Goal: Task Accomplishment & Management: Manage account settings

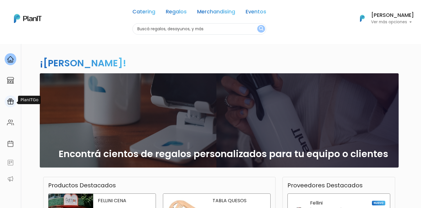
click at [10, 99] on img at bounding box center [10, 101] width 7 height 7
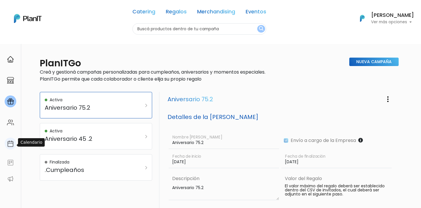
click at [12, 146] on img at bounding box center [10, 143] width 7 height 7
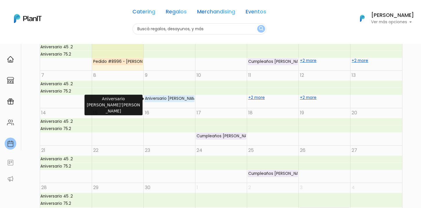
scroll to position [112, 0]
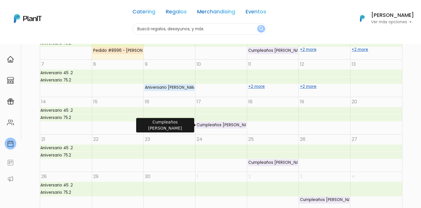
click at [225, 128] on div "Cumpleaños Juan Pedro Maestrone" at bounding box center [221, 125] width 50 height 6
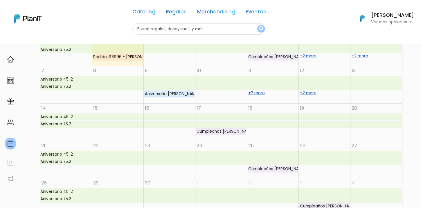
scroll to position [42, 0]
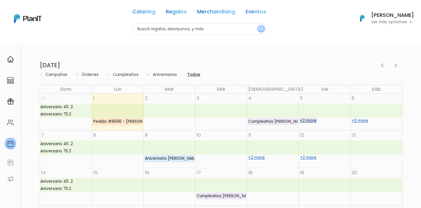
click at [306, 120] on link "+2 more" at bounding box center [308, 120] width 18 height 5
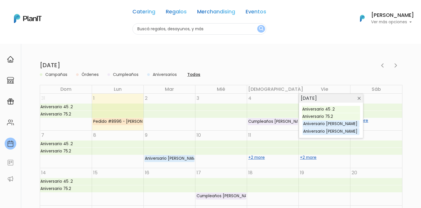
click at [162, 75] on button "Aniversarios" at bounding box center [165, 74] width 28 height 7
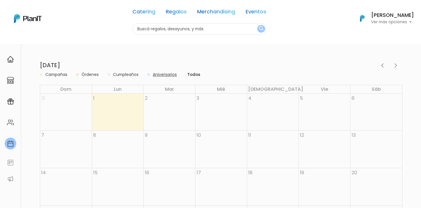
click at [125, 74] on button "Cumpleaños" at bounding box center [125, 74] width 29 height 7
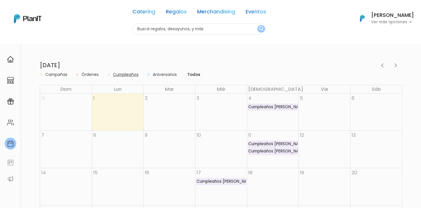
click at [55, 72] on button "Campañas" at bounding box center [57, 74] width 26 height 7
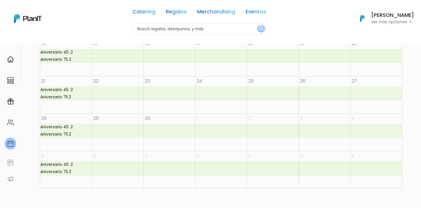
scroll to position [154, 0]
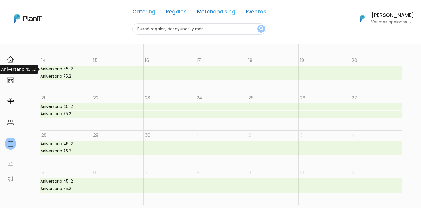
click at [71, 71] on div "Aniversario 45 .2" at bounding box center [56, 69] width 33 height 6
click at [12, 54] on div at bounding box center [11, 59] width 12 height 12
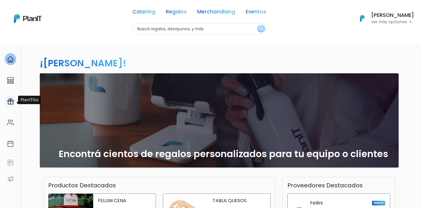
click at [8, 102] on img at bounding box center [10, 101] width 7 height 7
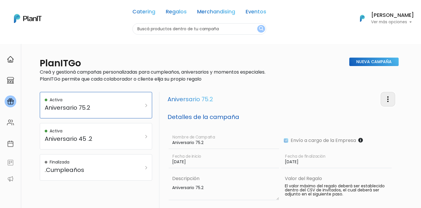
click at [387, 99] on img "button" at bounding box center [387, 99] width 7 height 7
click at [370, 115] on link "Editar Campaña" at bounding box center [369, 115] width 53 height 13
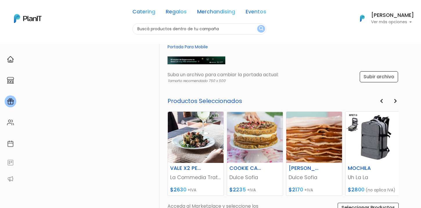
scroll to position [308, 0]
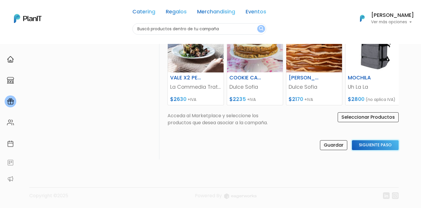
click at [367, 147] on input "Siguiente Paso" at bounding box center [375, 145] width 47 height 10
select select "aniversary_date"
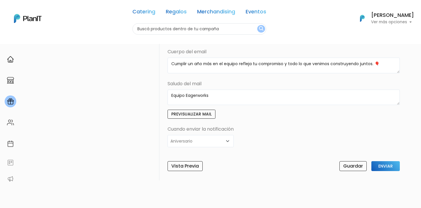
scroll to position [241, 0]
